Goal: Information Seeking & Learning: Check status

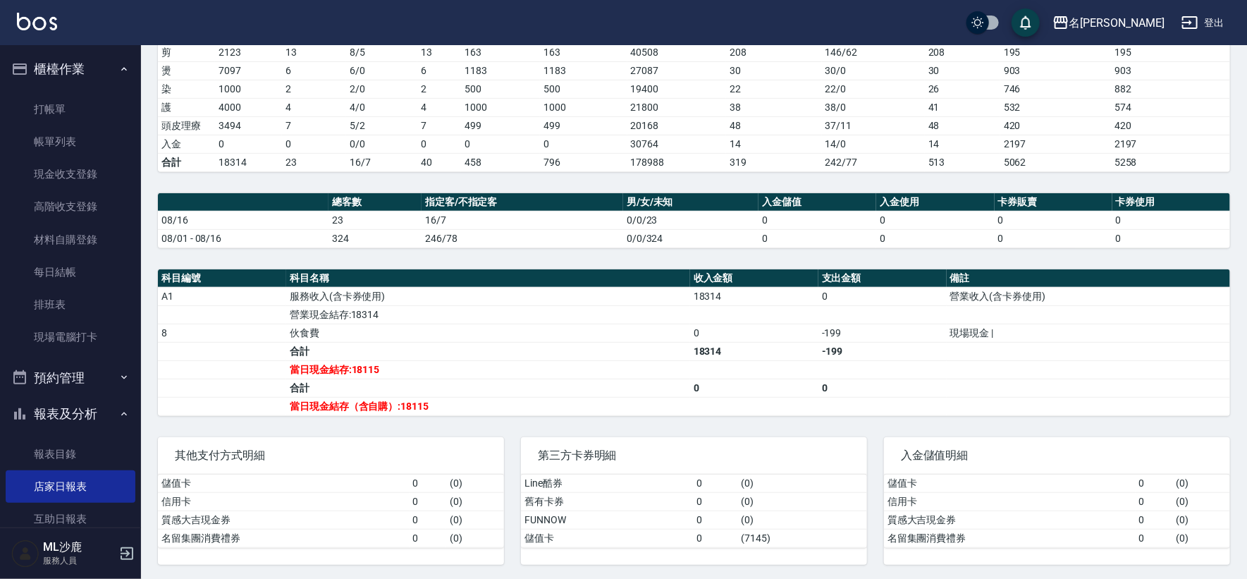
scroll to position [367, 0]
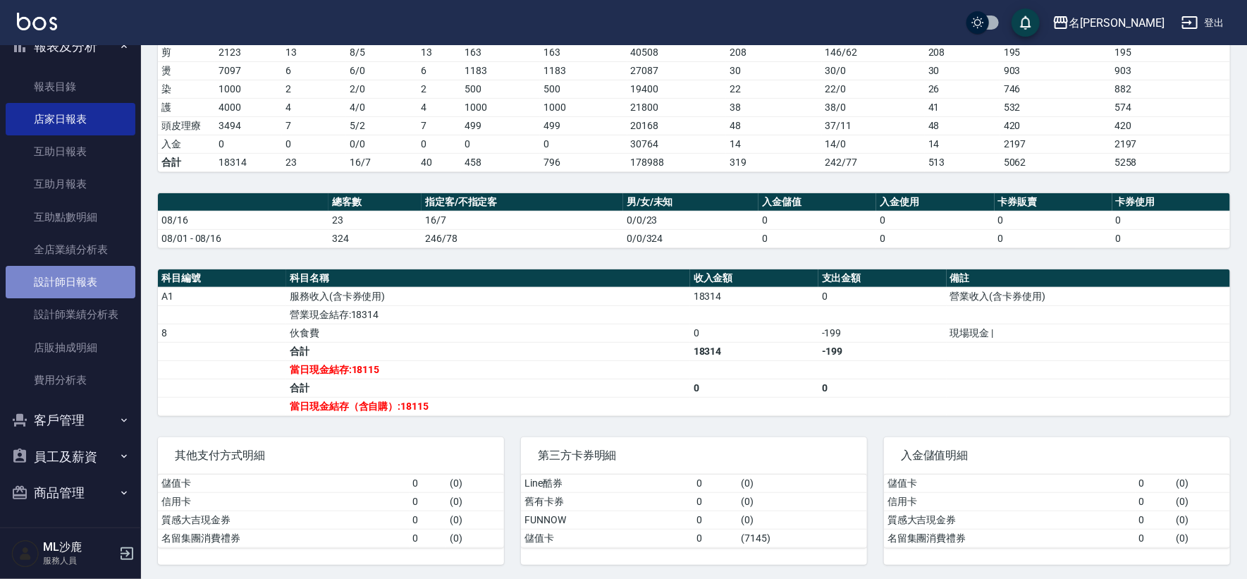
click at [89, 283] on link "設計師日報表" at bounding box center [71, 282] width 130 height 32
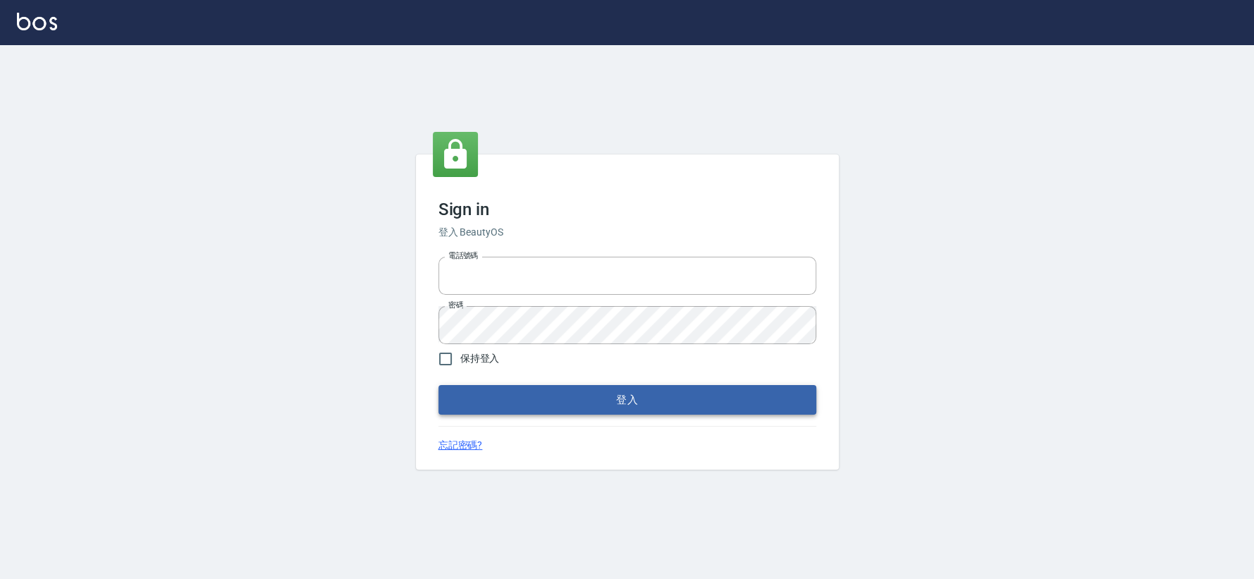
type input "0426653545"
click at [503, 402] on button "登入" at bounding box center [627, 400] width 378 height 30
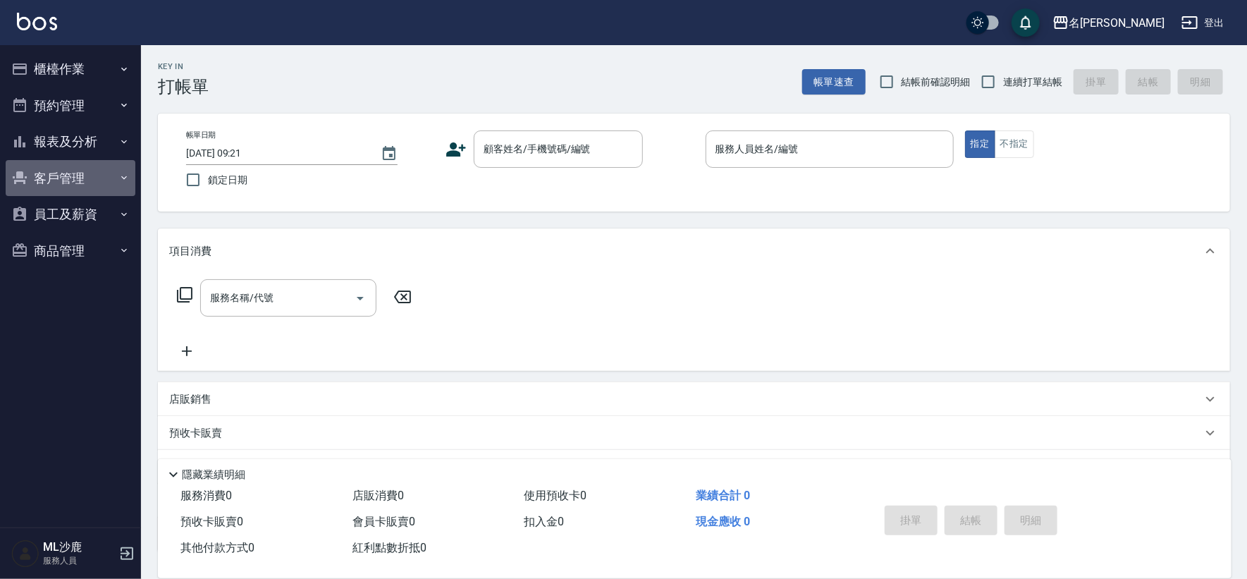
click at [125, 168] on button "客戶管理" at bounding box center [71, 178] width 130 height 37
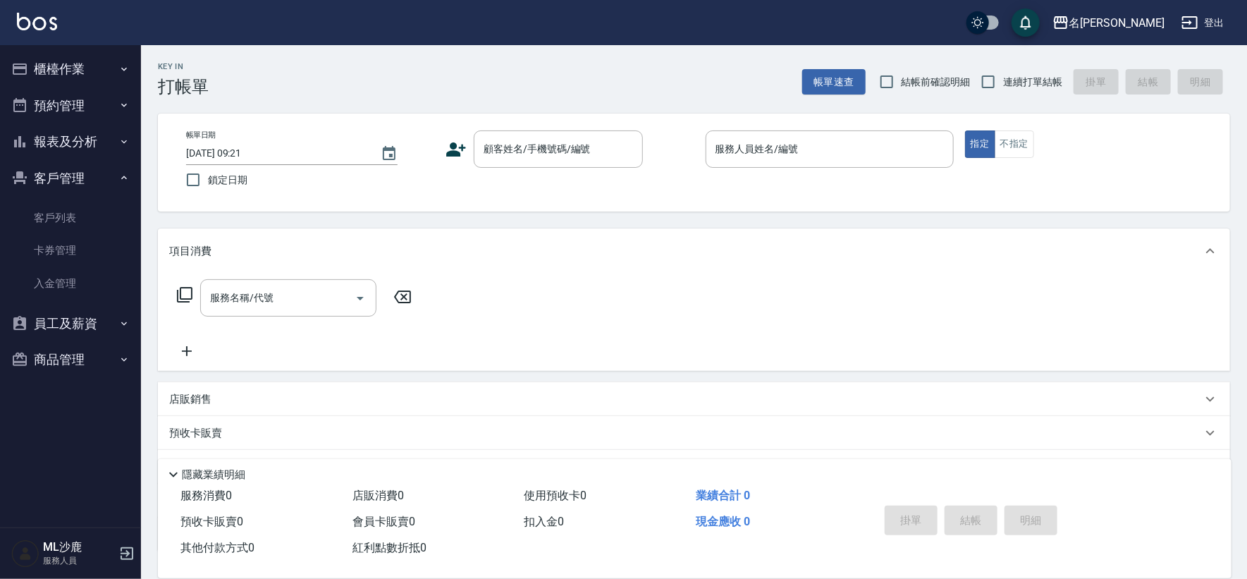
click at [116, 128] on button "報表及分析" at bounding box center [71, 141] width 130 height 37
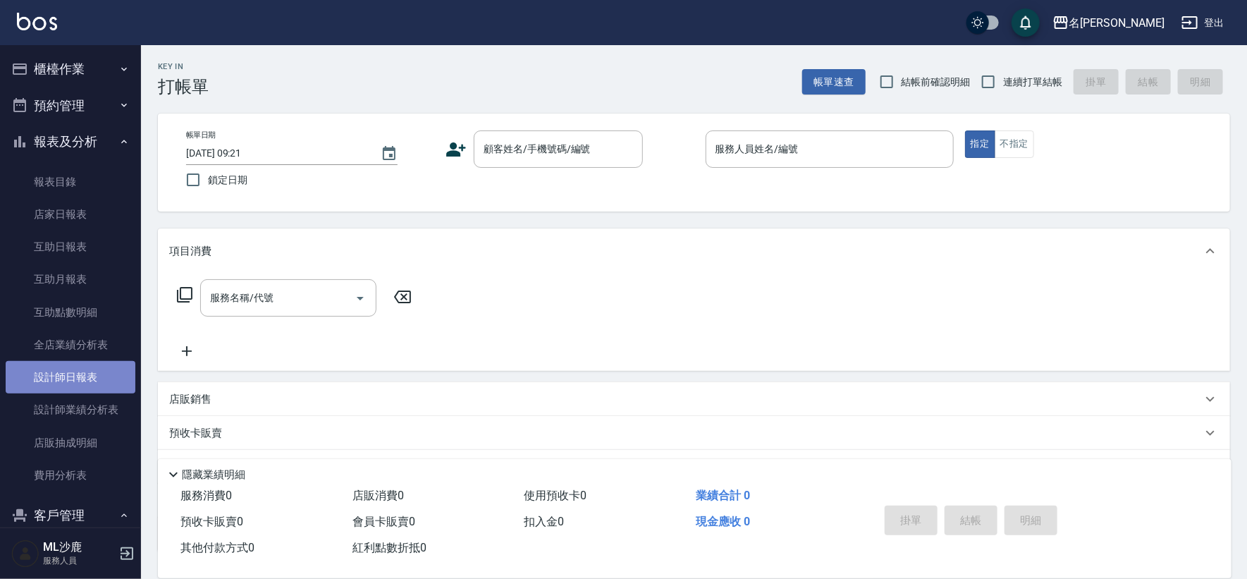
click at [106, 369] on link "設計師日報表" at bounding box center [71, 377] width 130 height 32
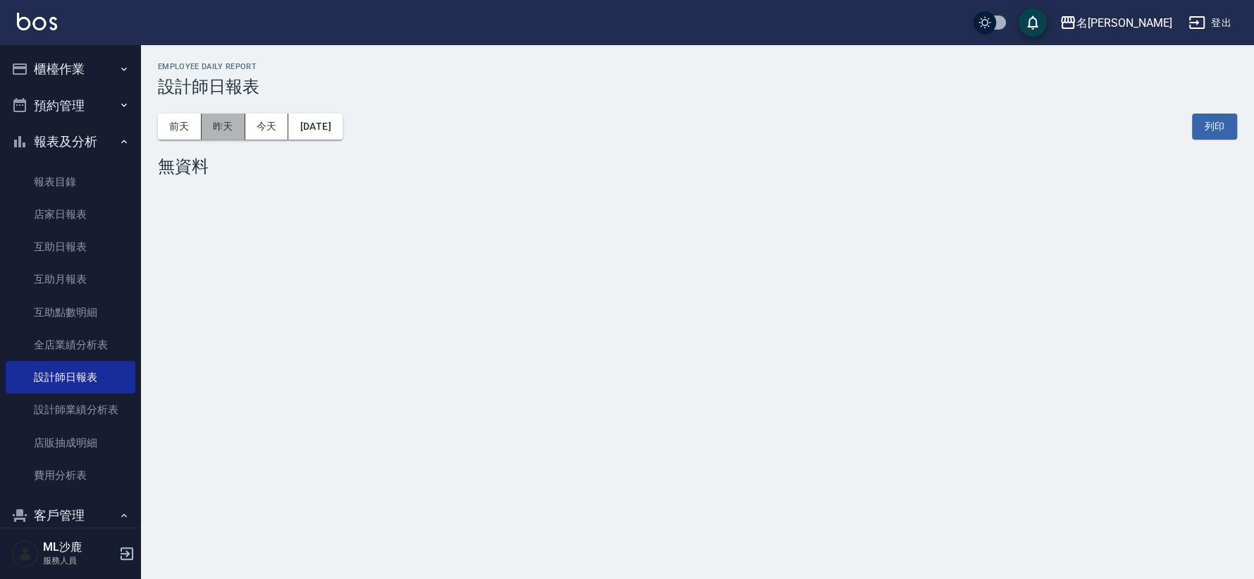
click at [232, 120] on button "昨天" at bounding box center [224, 126] width 44 height 26
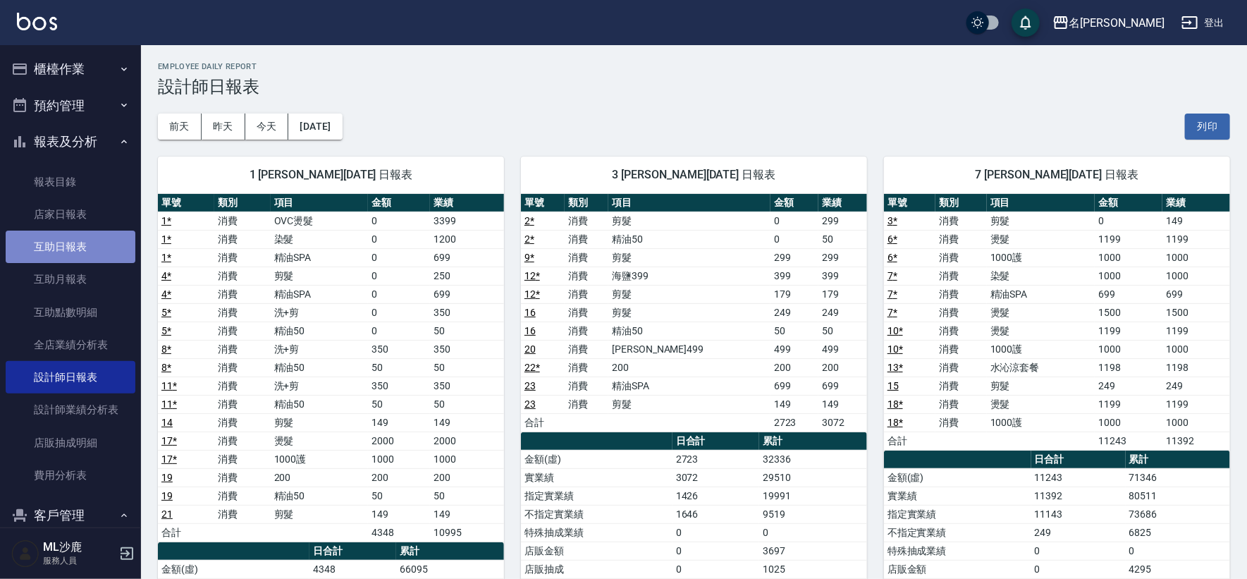
click at [79, 252] on link "互助日報表" at bounding box center [71, 247] width 130 height 32
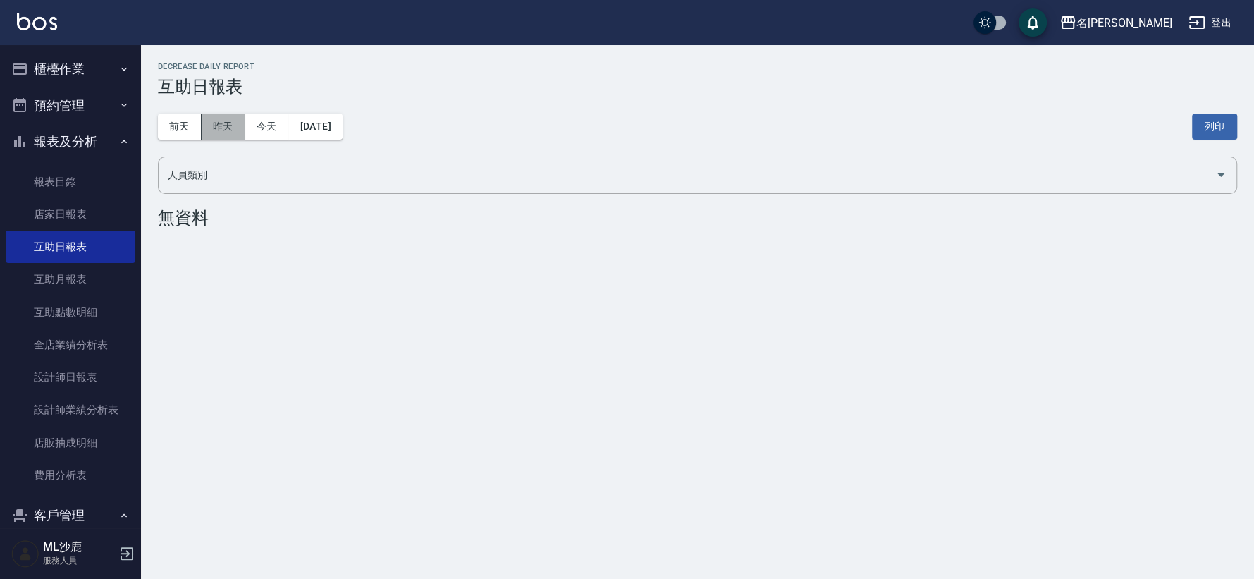
click at [205, 122] on button "昨天" at bounding box center [224, 126] width 44 height 26
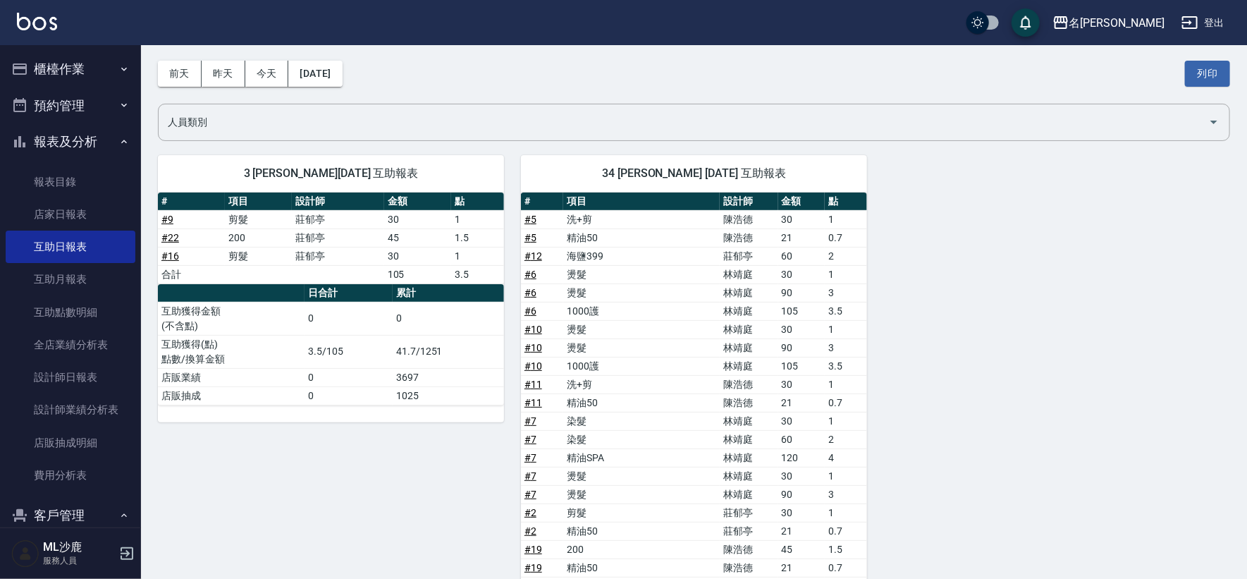
scroll to position [44, 0]
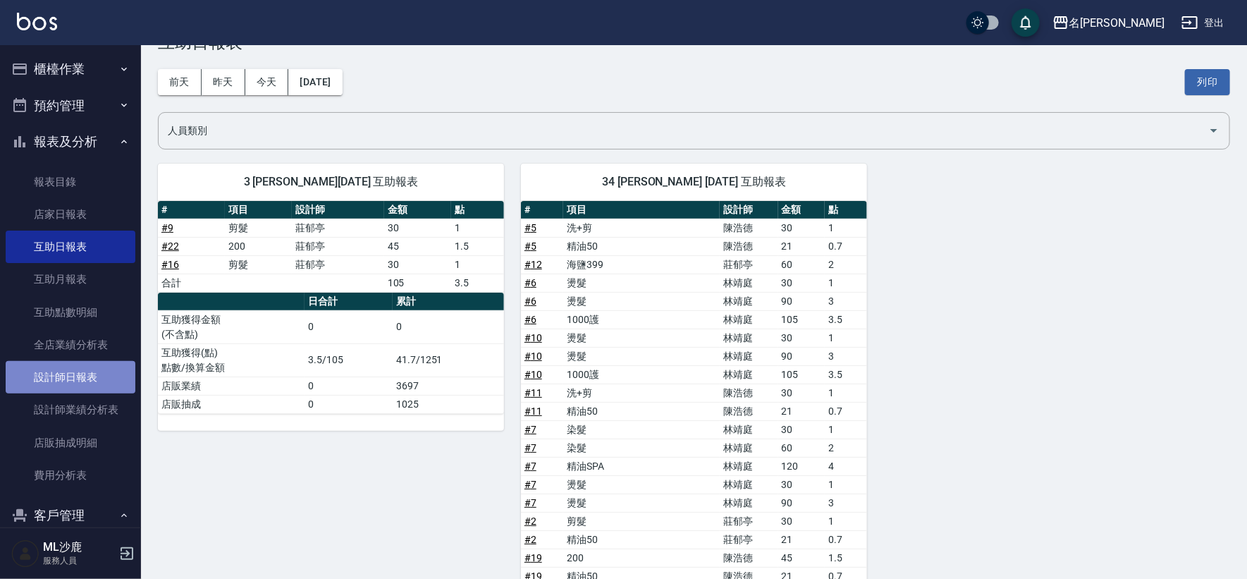
click at [87, 378] on link "設計師日報表" at bounding box center [71, 377] width 130 height 32
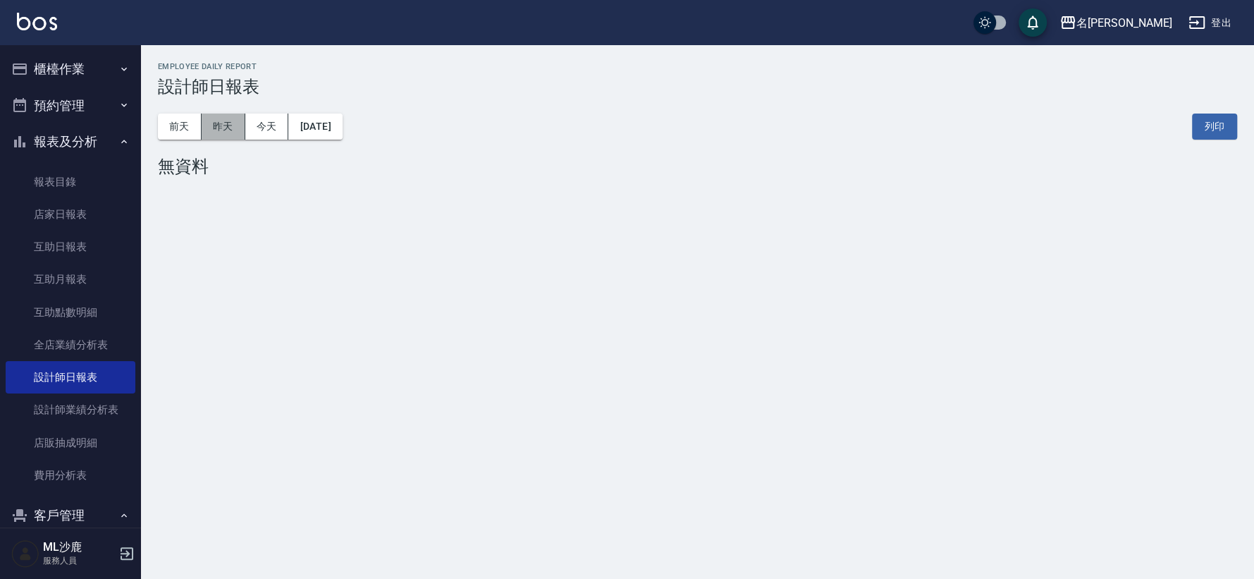
click at [232, 131] on button "昨天" at bounding box center [224, 126] width 44 height 26
